Goal: Information Seeking & Learning: Learn about a topic

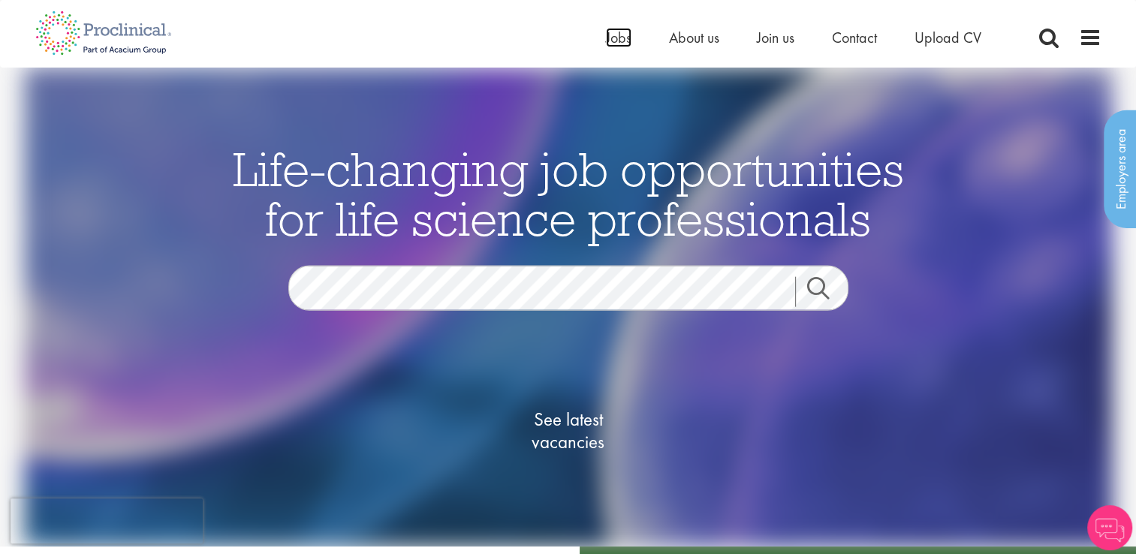
click at [616, 38] on span "Jobs" at bounding box center [619, 38] width 26 height 20
click at [577, 445] on span "See latest vacancies" at bounding box center [568, 430] width 150 height 45
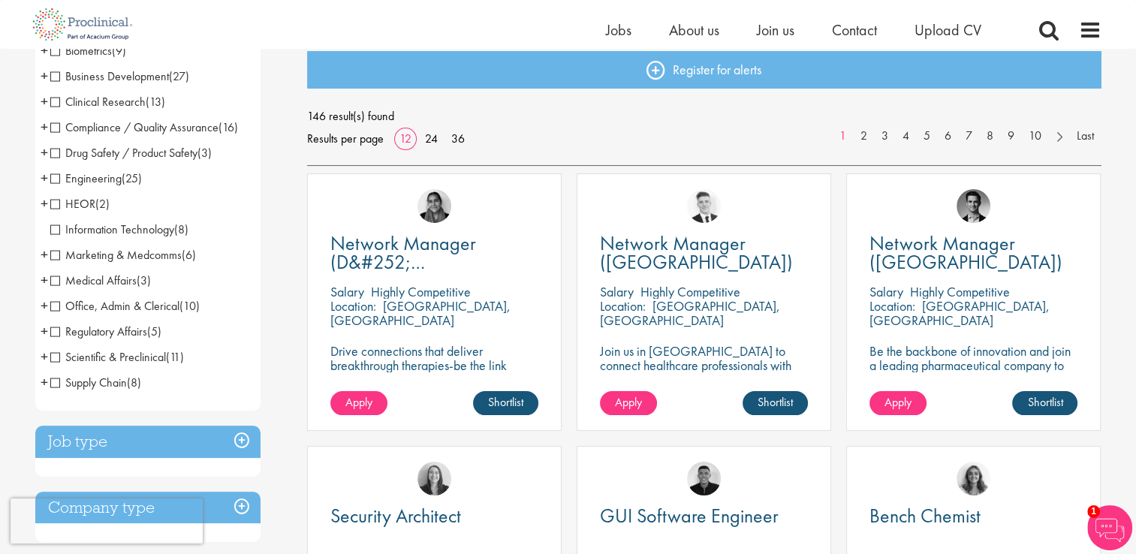
scroll to position [126, 0]
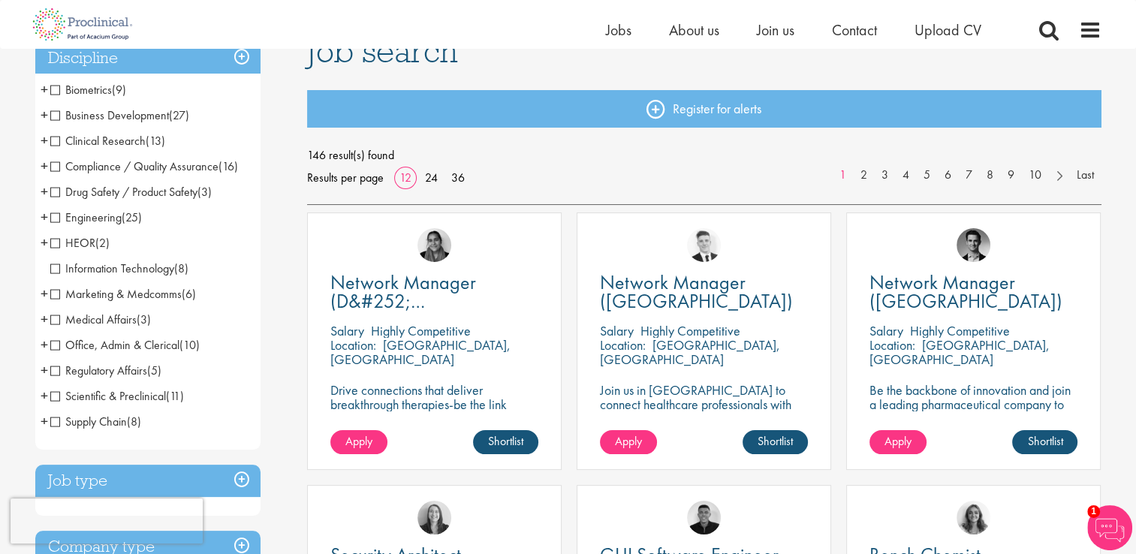
click at [45, 113] on span "+" at bounding box center [45, 115] width 8 height 23
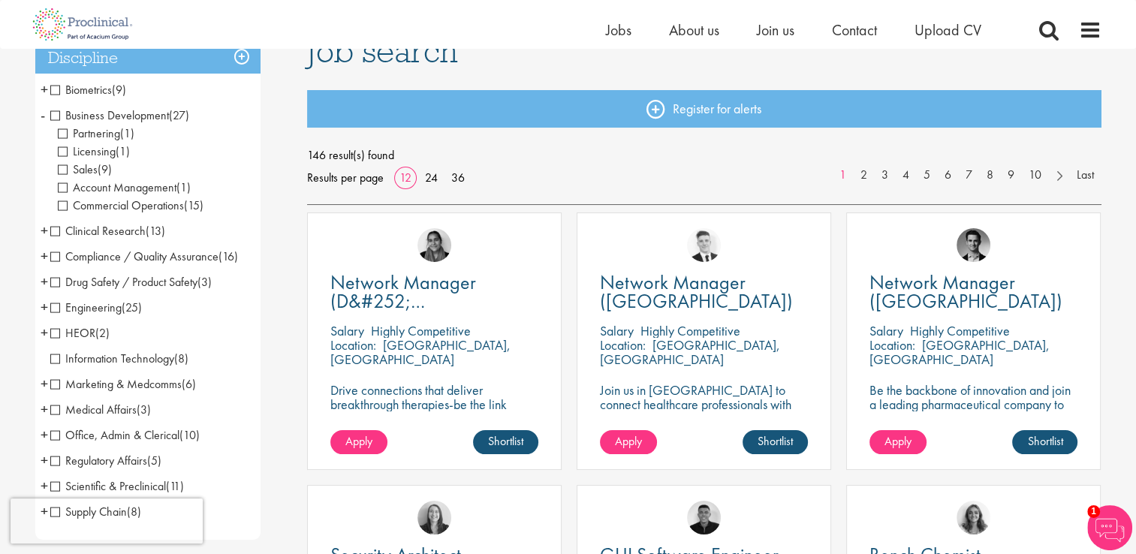
click at [58, 170] on span "Sales" at bounding box center [78, 169] width 40 height 16
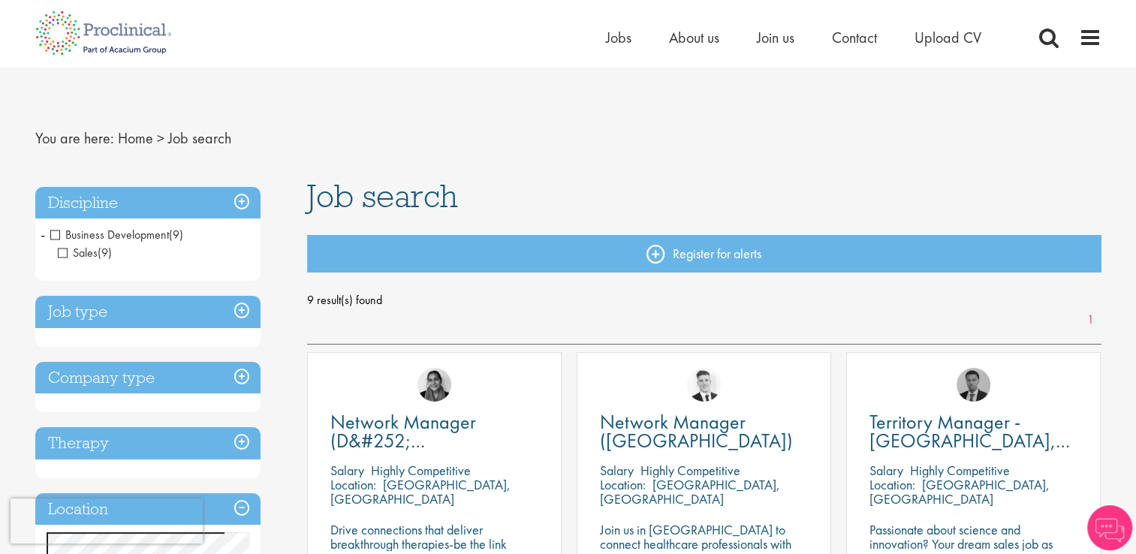
click at [45, 236] on li "Business Development (9) - + Sales (9)" at bounding box center [147, 244] width 225 height 44
click at [53, 236] on span "Business Development" at bounding box center [109, 235] width 119 height 16
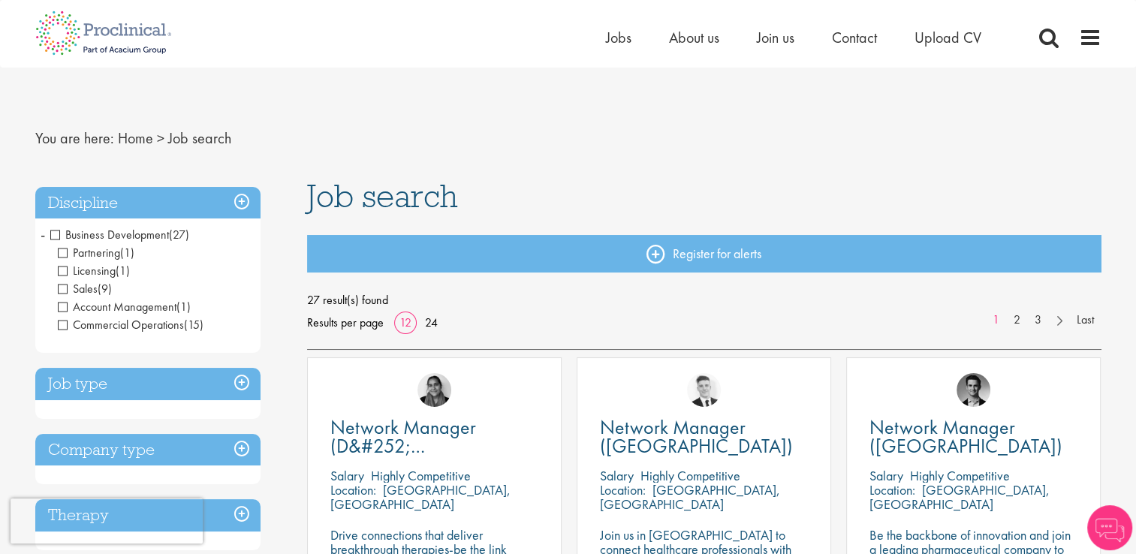
click at [65, 274] on span "Licensing" at bounding box center [87, 271] width 58 height 16
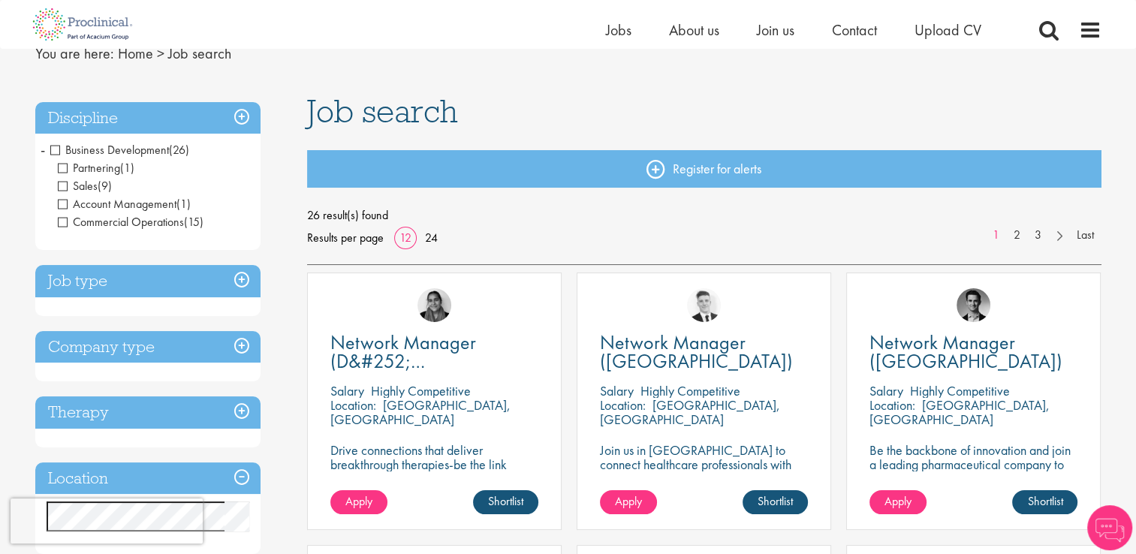
scroll to position [74, 0]
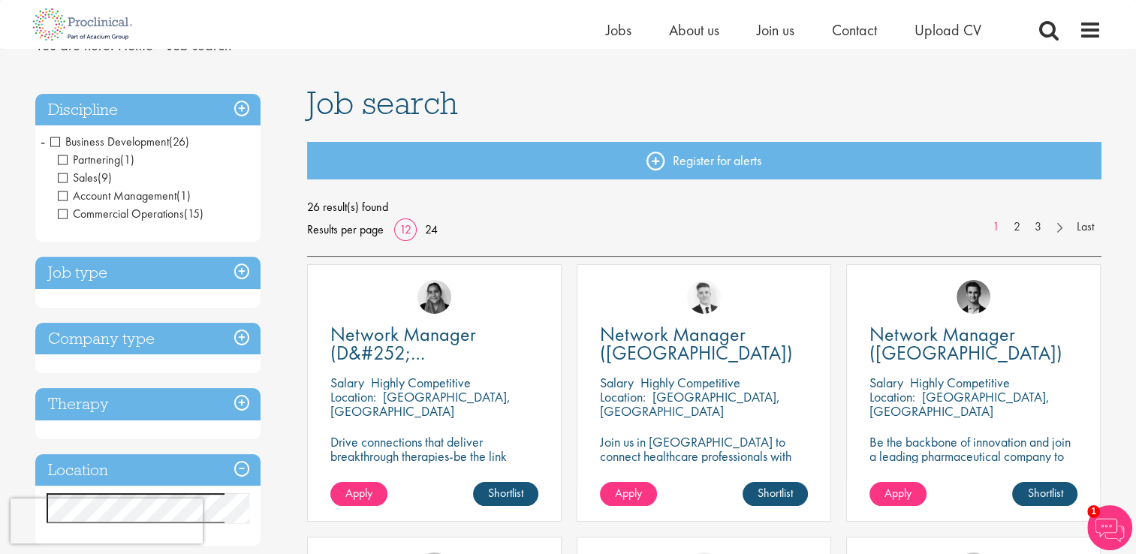
click at [239, 107] on h3 "Discipline" at bounding box center [147, 110] width 225 height 32
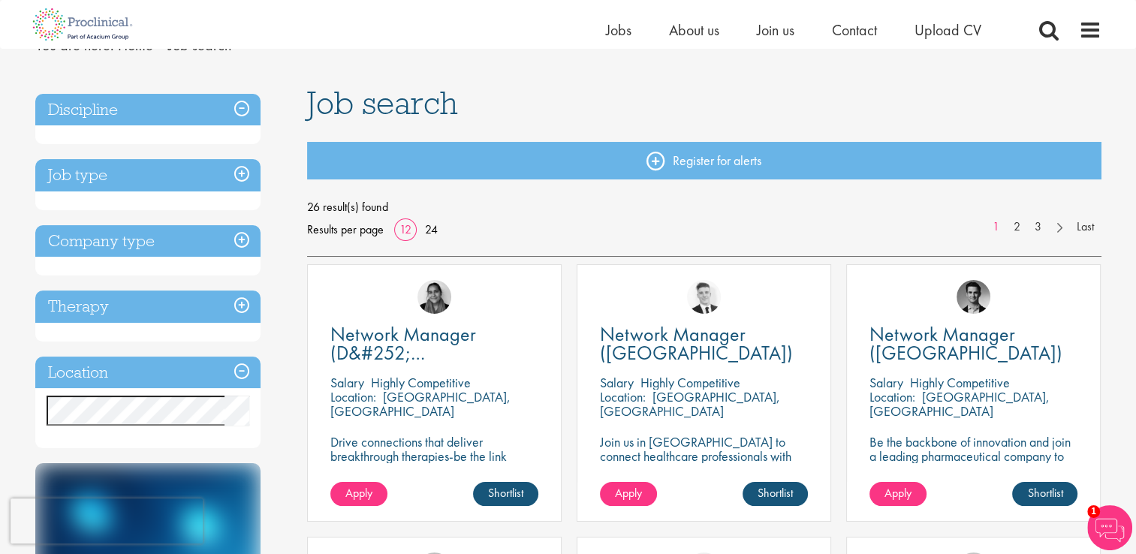
click at [239, 107] on h3 "Discipline" at bounding box center [147, 110] width 225 height 32
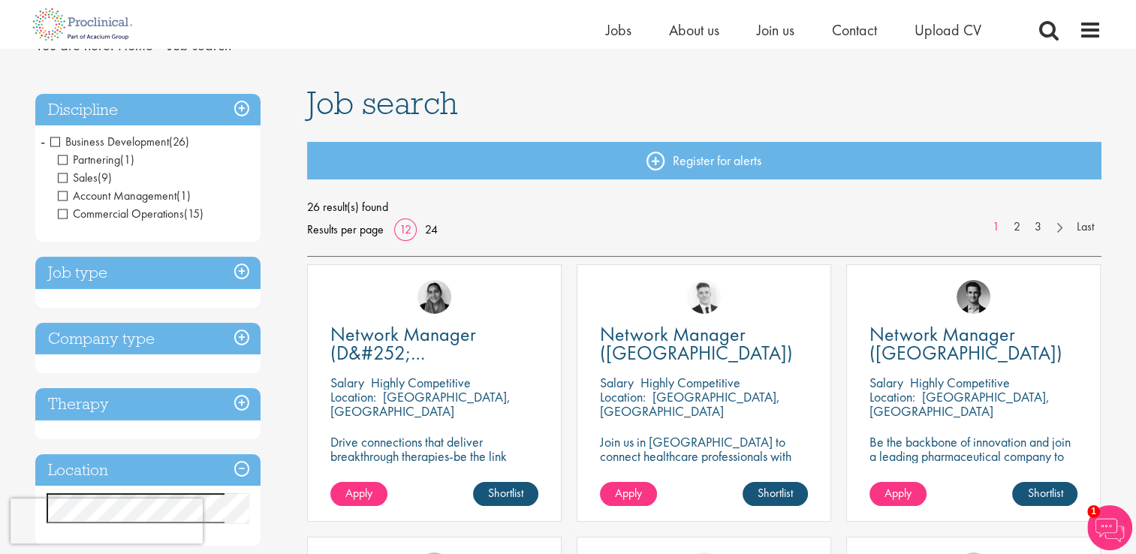
click at [41, 137] on span "-" at bounding box center [43, 141] width 5 height 23
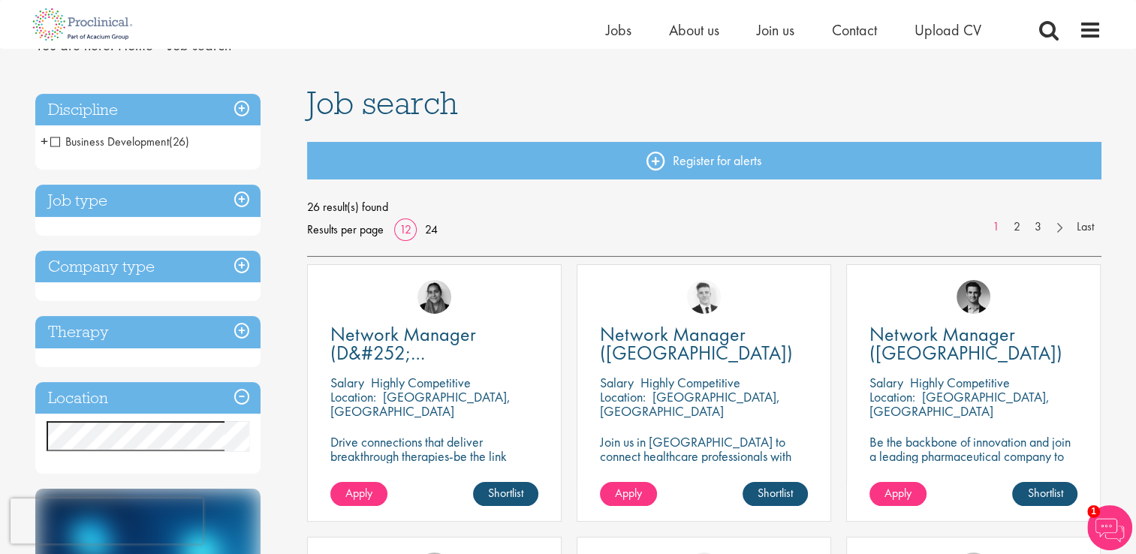
click at [41, 137] on span "+" at bounding box center [45, 141] width 8 height 23
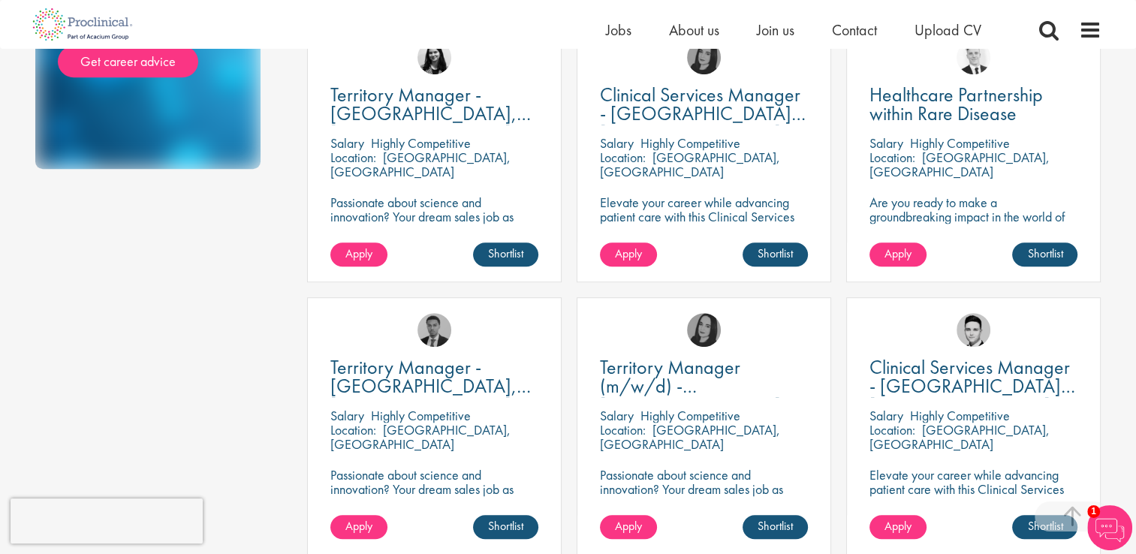
scroll to position [1147, 0]
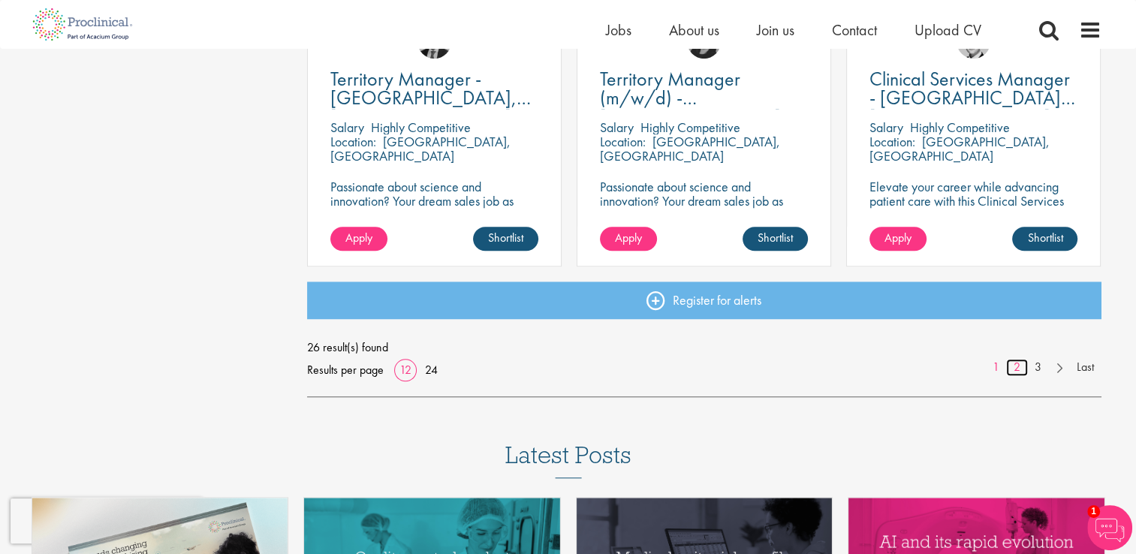
click at [1006, 365] on link "2" at bounding box center [1017, 367] width 22 height 17
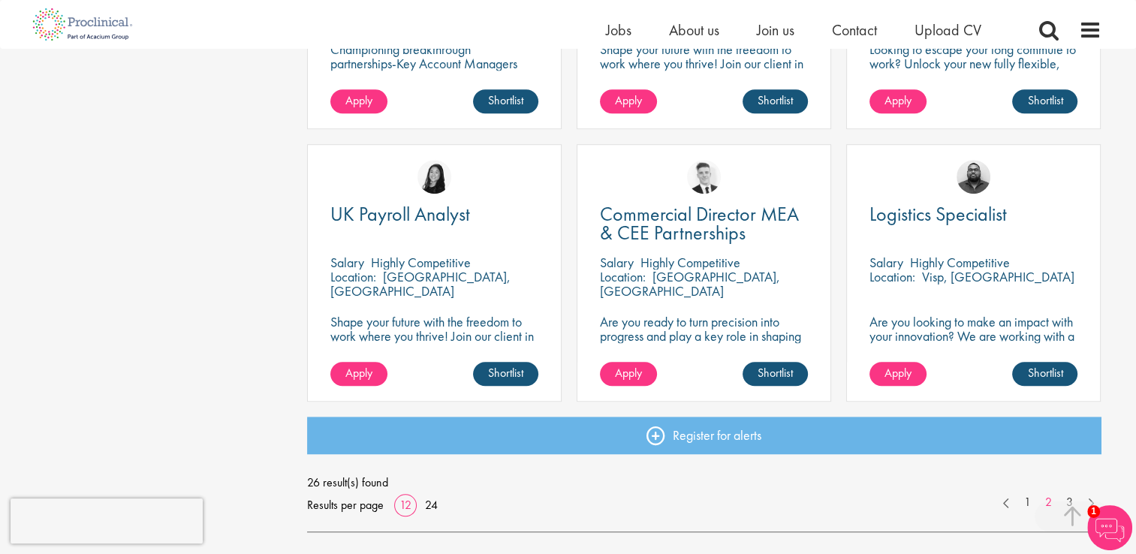
scroll to position [1024, 0]
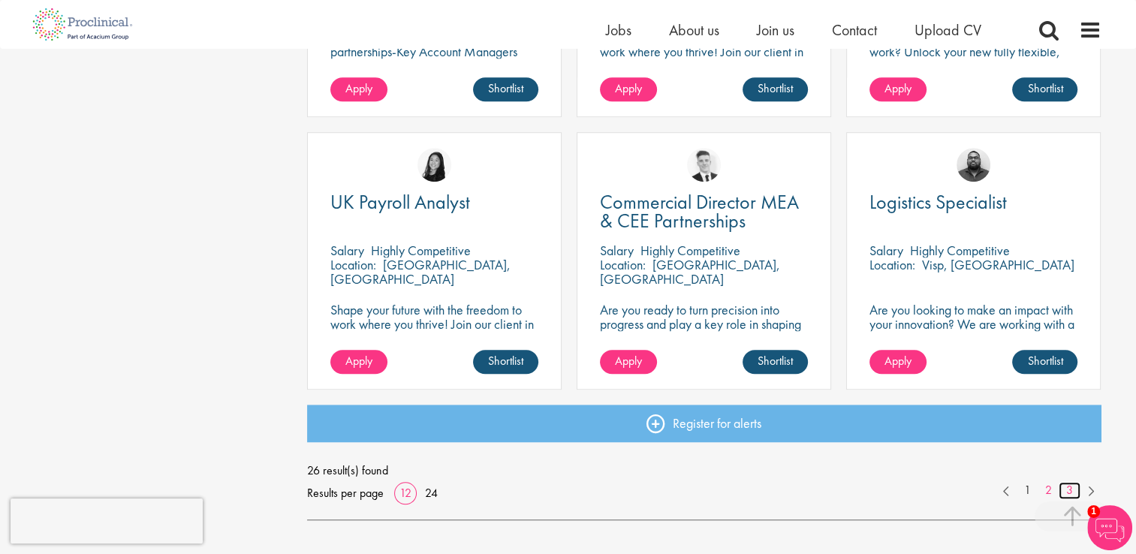
click at [1073, 489] on link "3" at bounding box center [1070, 490] width 22 height 17
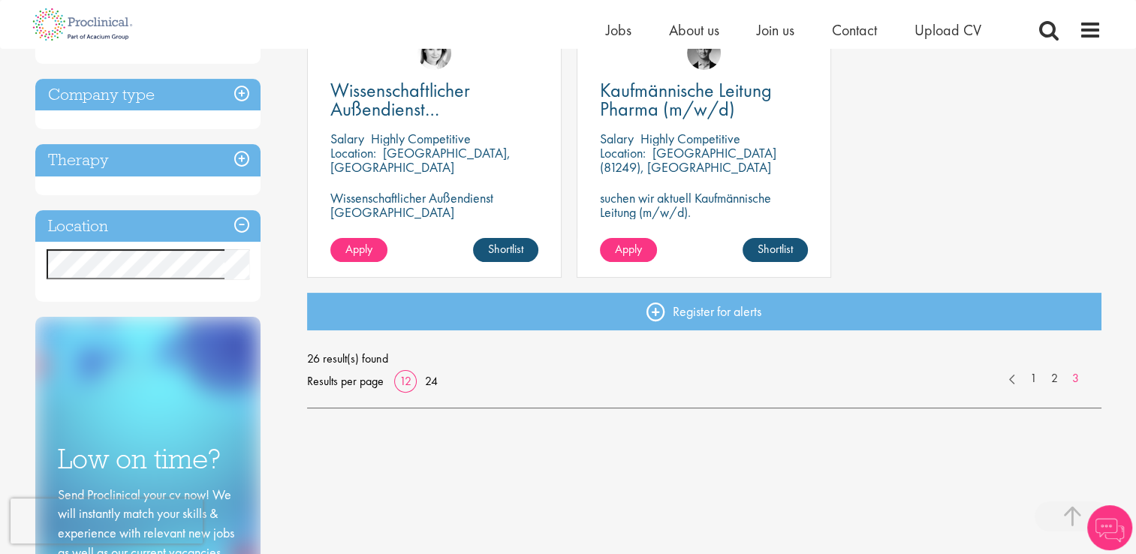
scroll to position [351, 0]
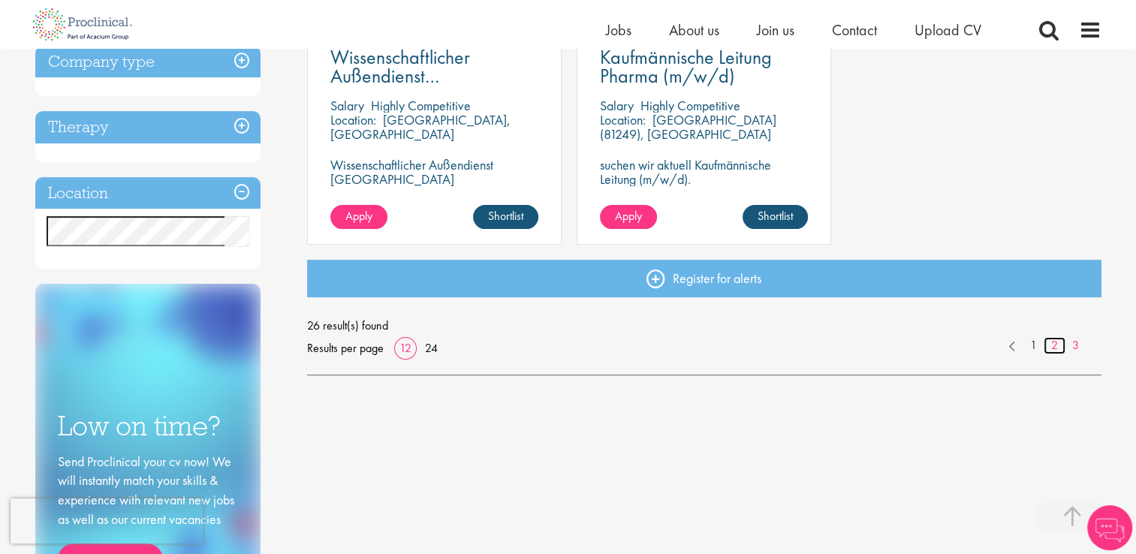
click at [1053, 349] on link "2" at bounding box center [1055, 345] width 22 height 17
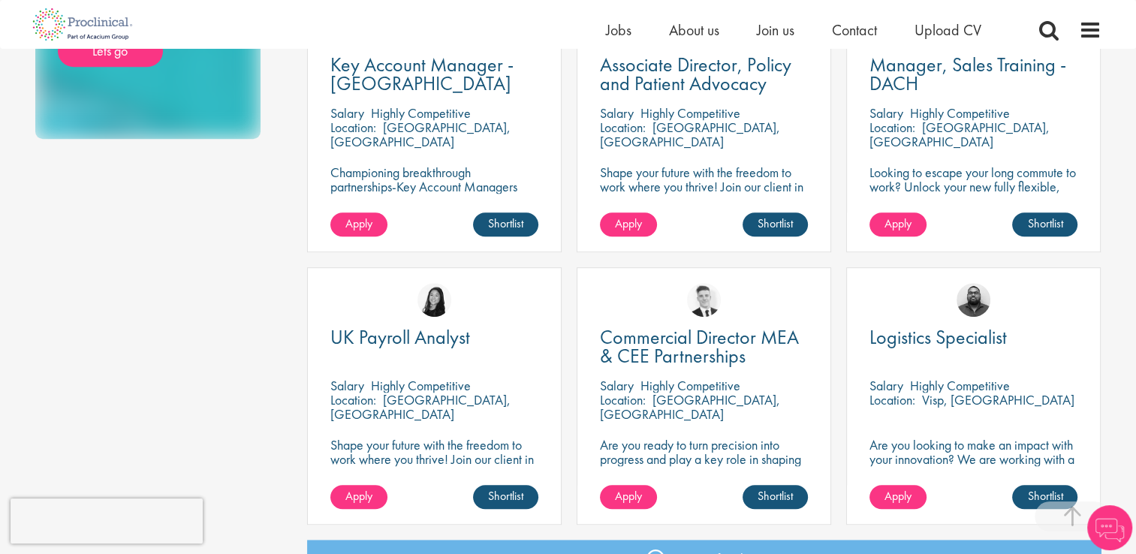
scroll to position [946, 0]
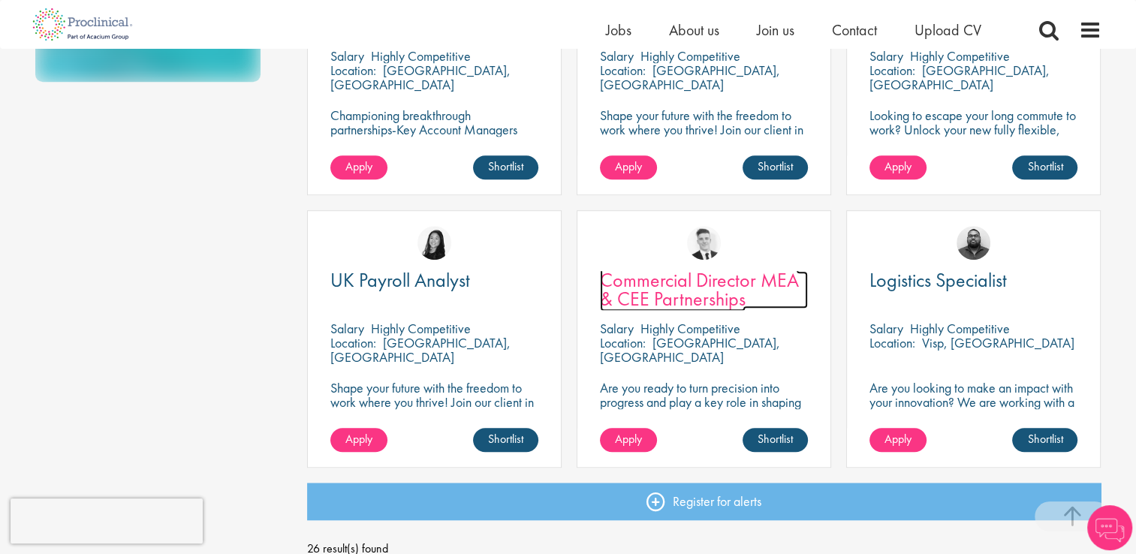
click at [739, 283] on span "Commercial Director MEA & CEE Partnerships" at bounding box center [699, 289] width 199 height 44
